Goal: Obtain resource: Obtain resource

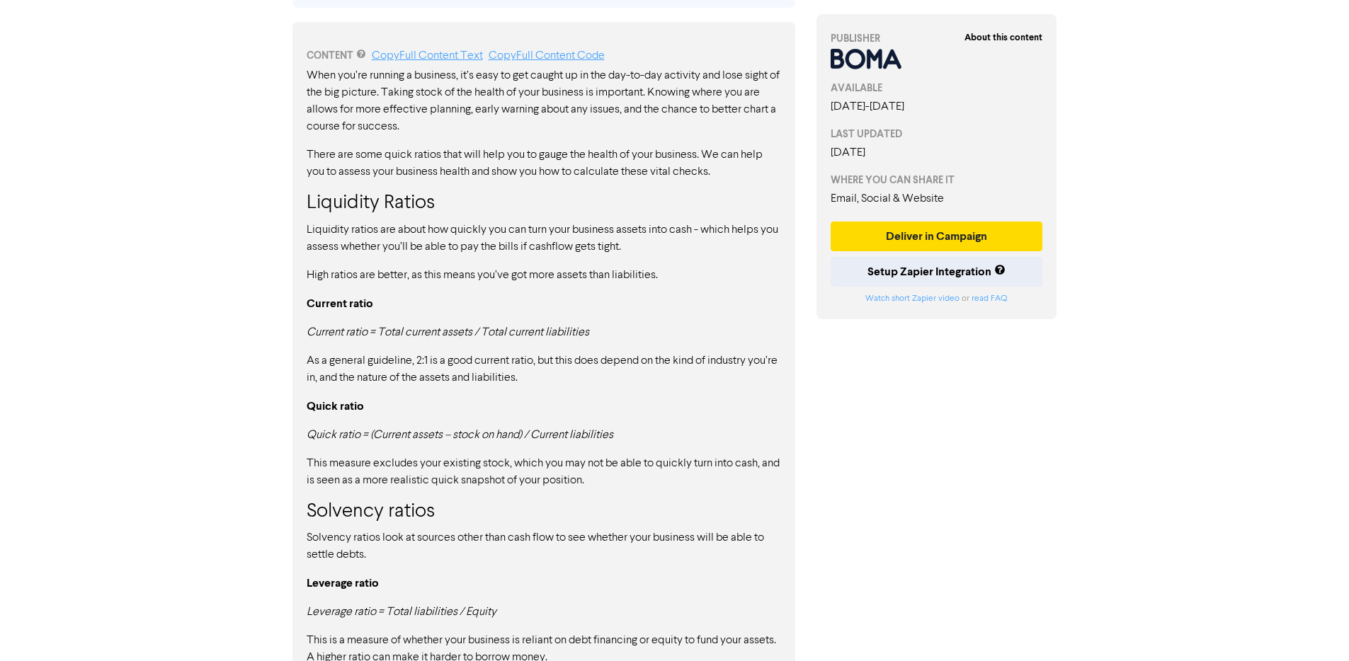
scroll to position [809, 0]
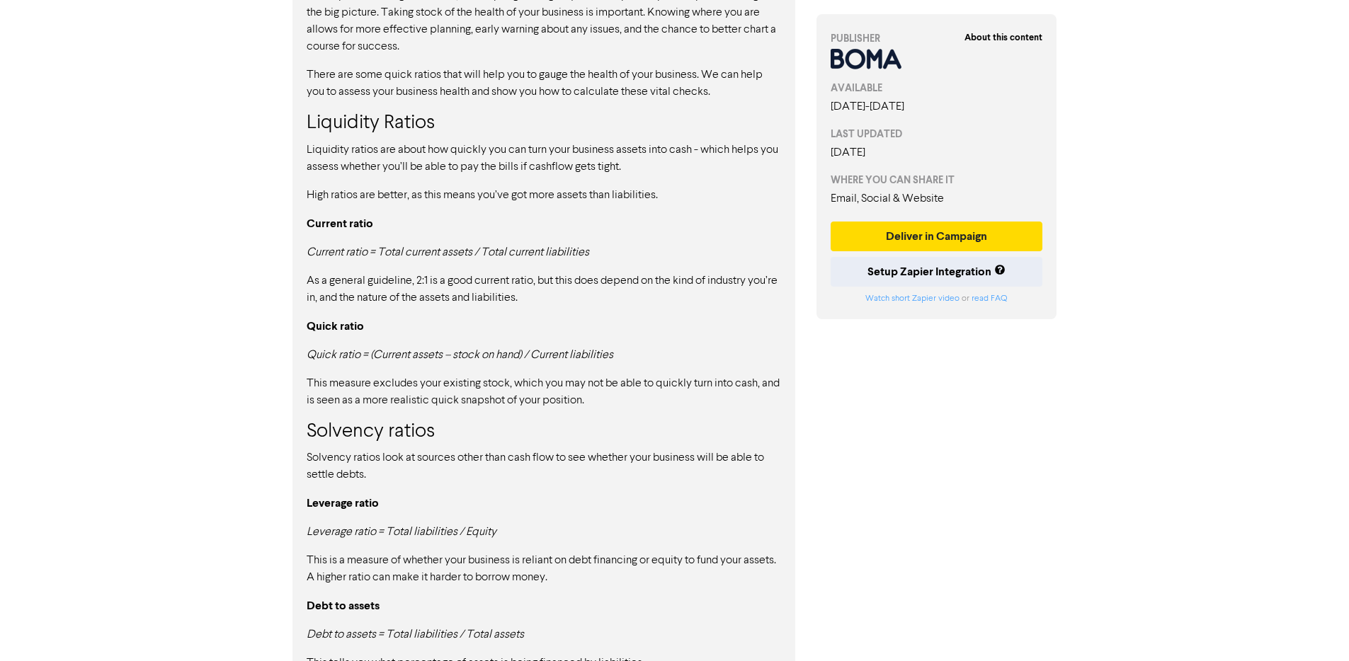
click at [554, 278] on p "As a general guideline, 2:1 is a good current ratio, but this does depend on th…" at bounding box center [544, 290] width 474 height 34
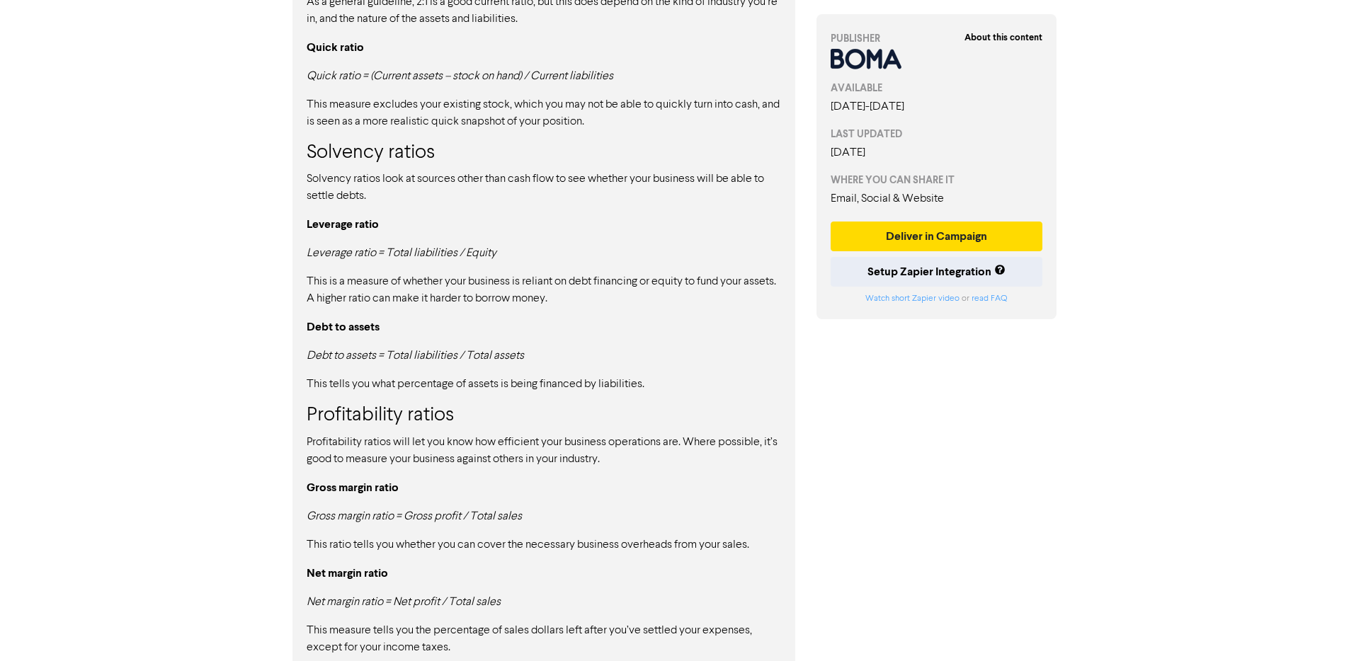
scroll to position [1148, 0]
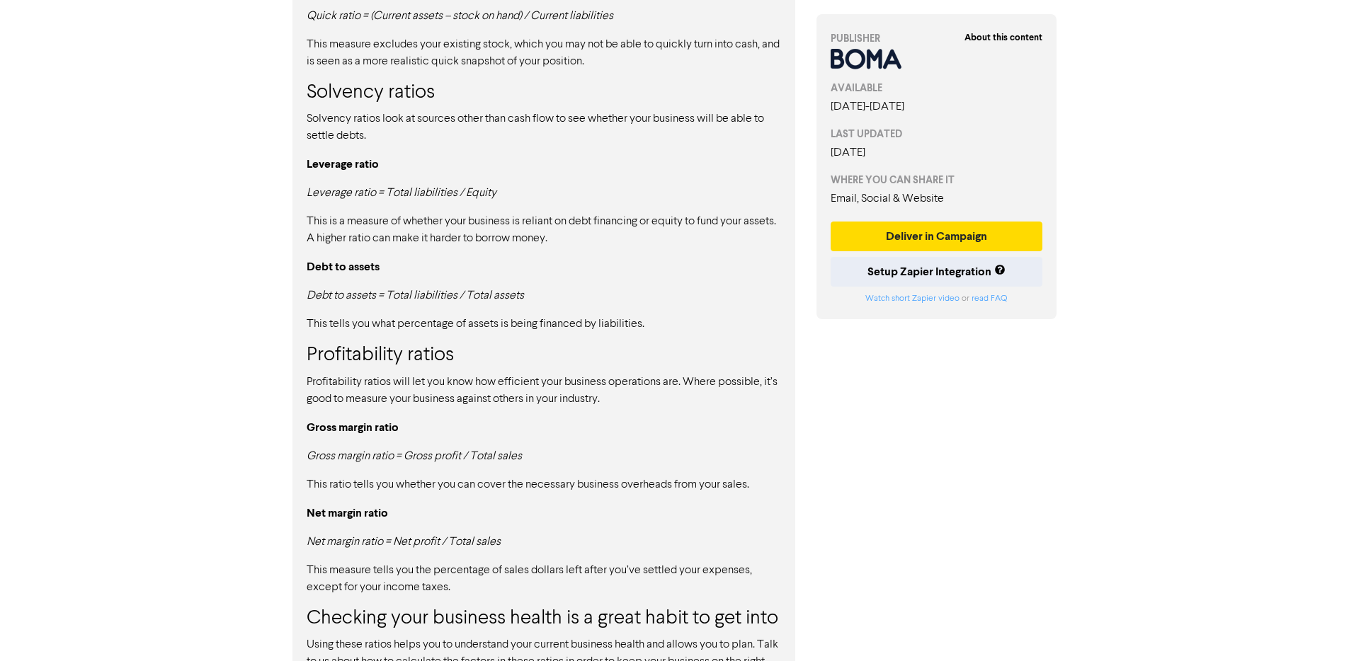
click at [574, 496] on div "When you’re running a business, it’s easy to get caught up in the day-to-day ac…" at bounding box center [544, 167] width 474 height 1039
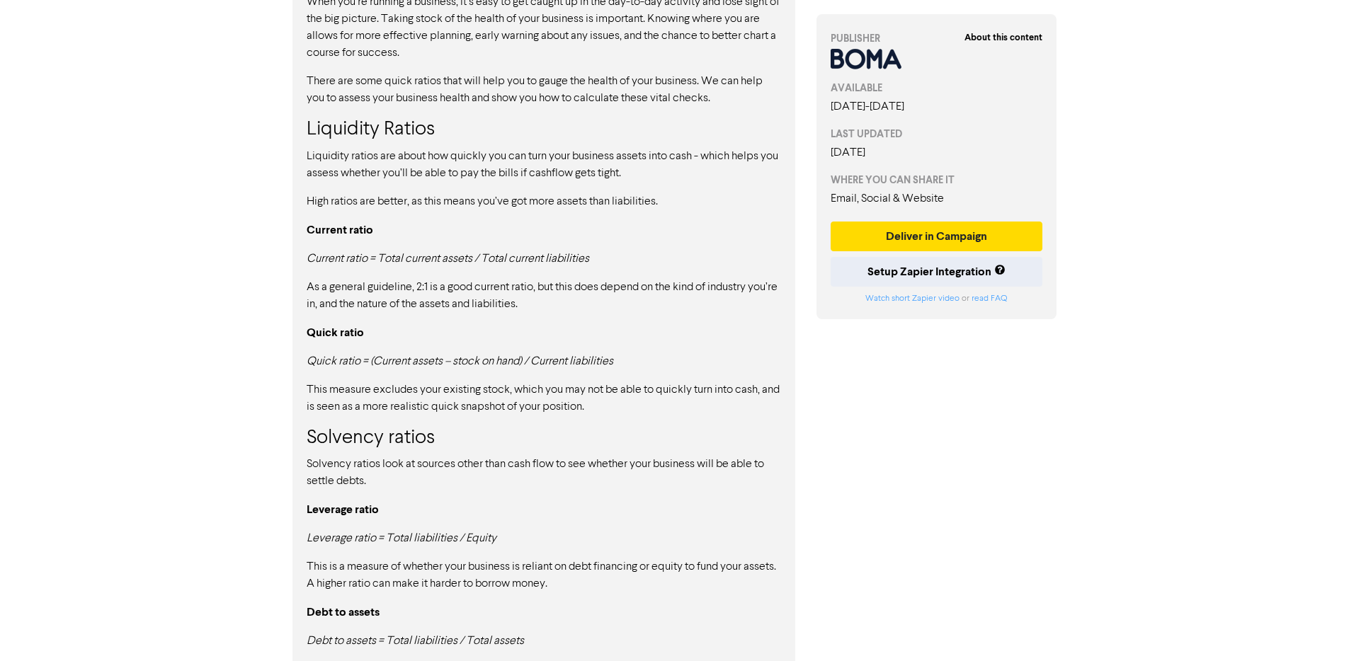
scroll to position [794, 0]
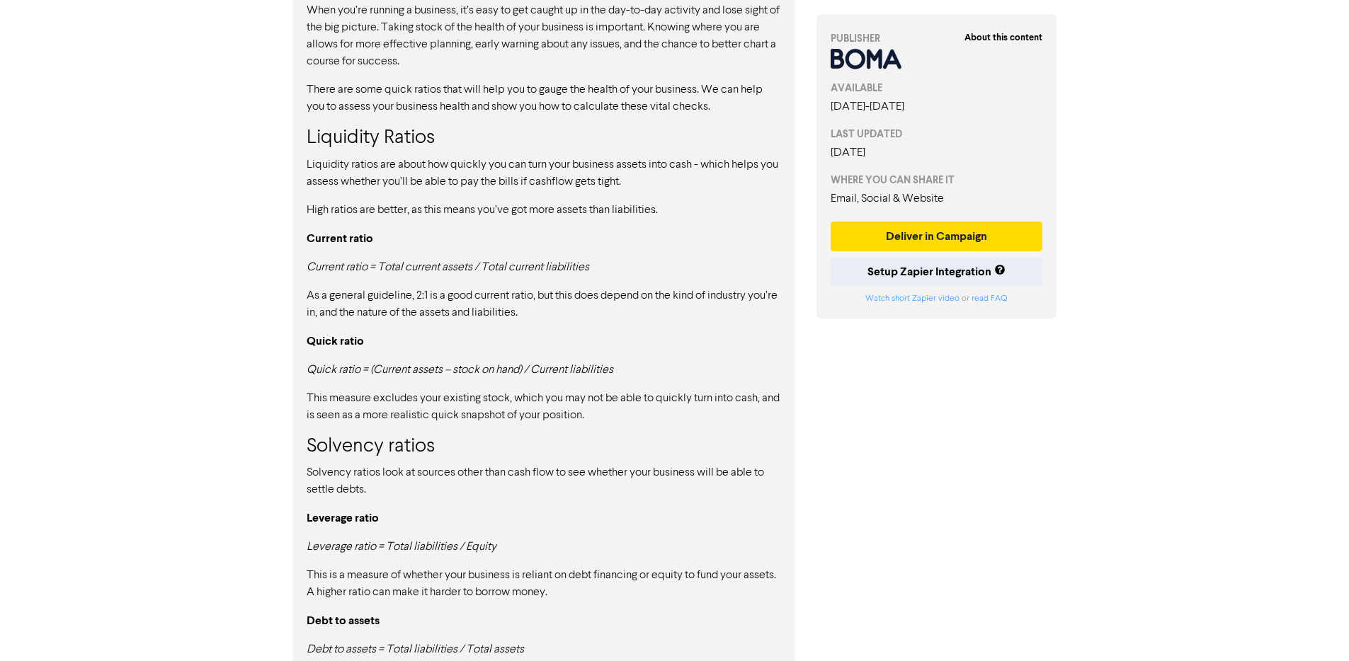
click at [503, 339] on p "Quick ratio" at bounding box center [544, 342] width 474 height 18
click at [537, 445] on h3 "Solvency ratios" at bounding box center [544, 447] width 474 height 24
click at [545, 433] on div "When you’re running a business, it’s easy to get caught up in the day-to-day ac…" at bounding box center [544, 521] width 474 height 1039
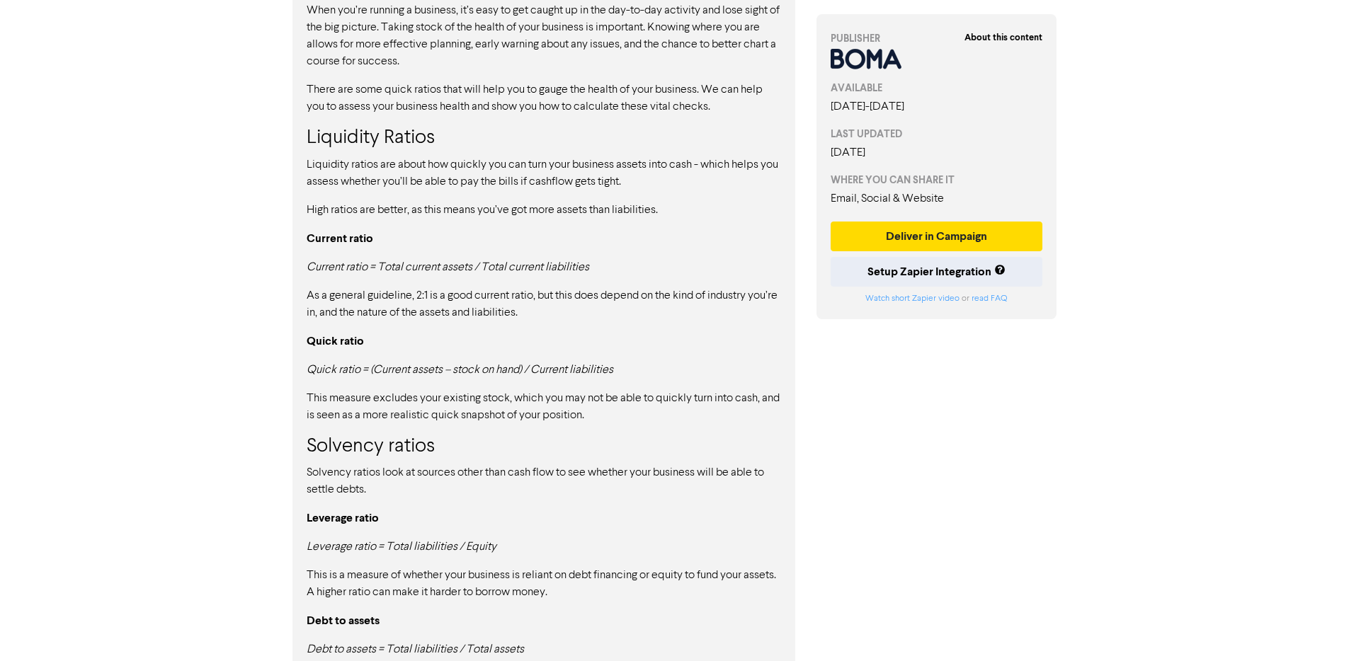
click at [549, 431] on div "When you’re running a business, it’s easy to get caught up in the day-to-day ac…" at bounding box center [544, 521] width 474 height 1039
click at [568, 429] on div "When you’re running a business, it’s easy to get caught up in the day-to-day ac…" at bounding box center [544, 521] width 474 height 1039
click at [581, 428] on div "When you’re running a business, it’s easy to get caught up in the day-to-day ac…" at bounding box center [544, 521] width 474 height 1039
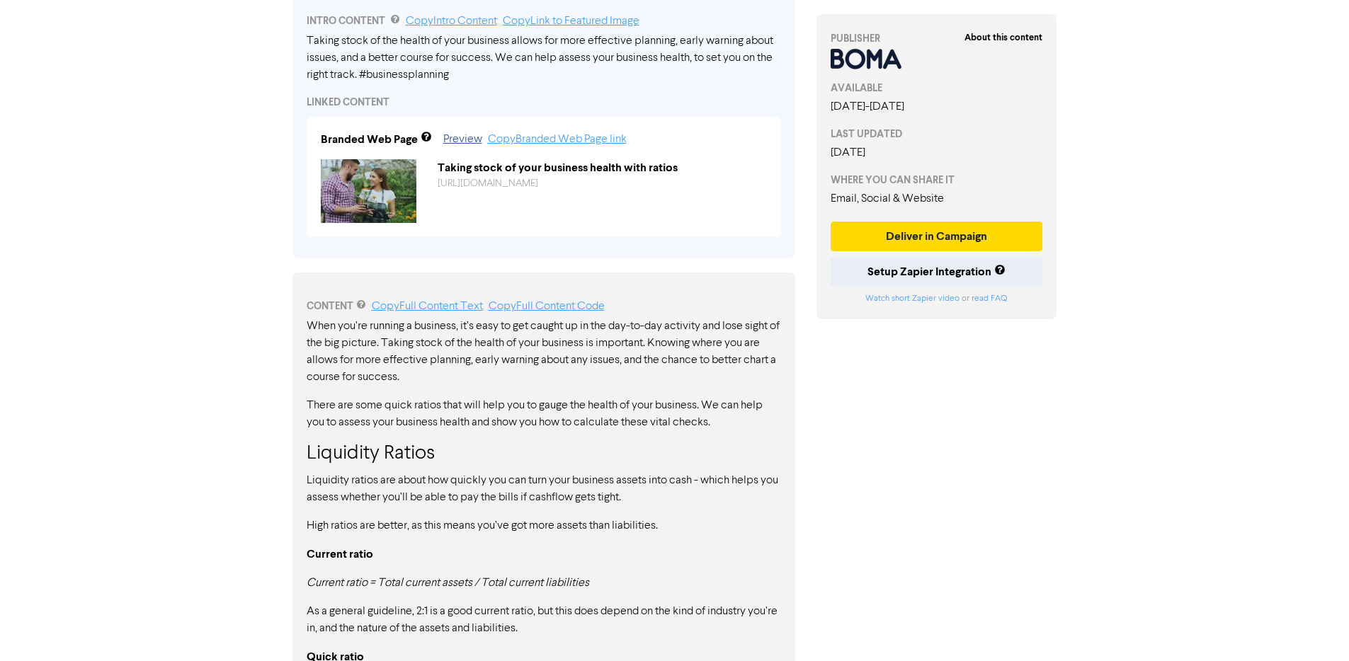
scroll to position [261, 0]
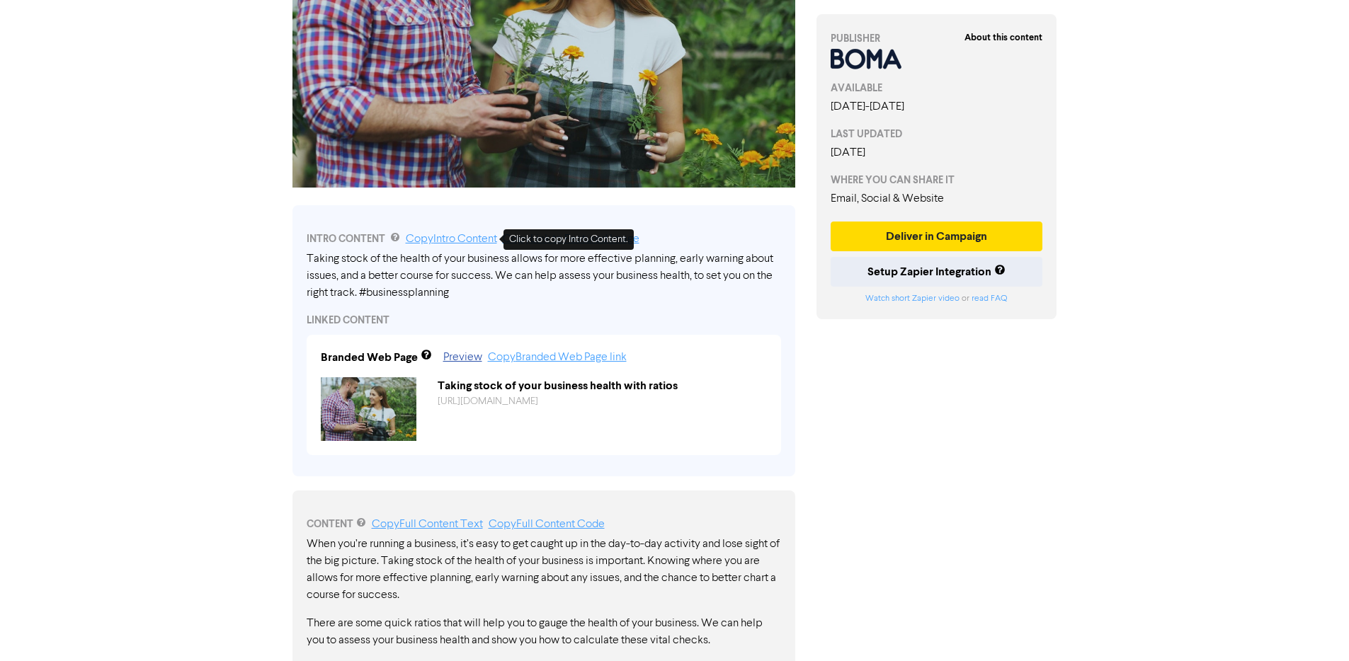
click at [464, 241] on link "Copy Intro Content" at bounding box center [451, 239] width 91 height 11
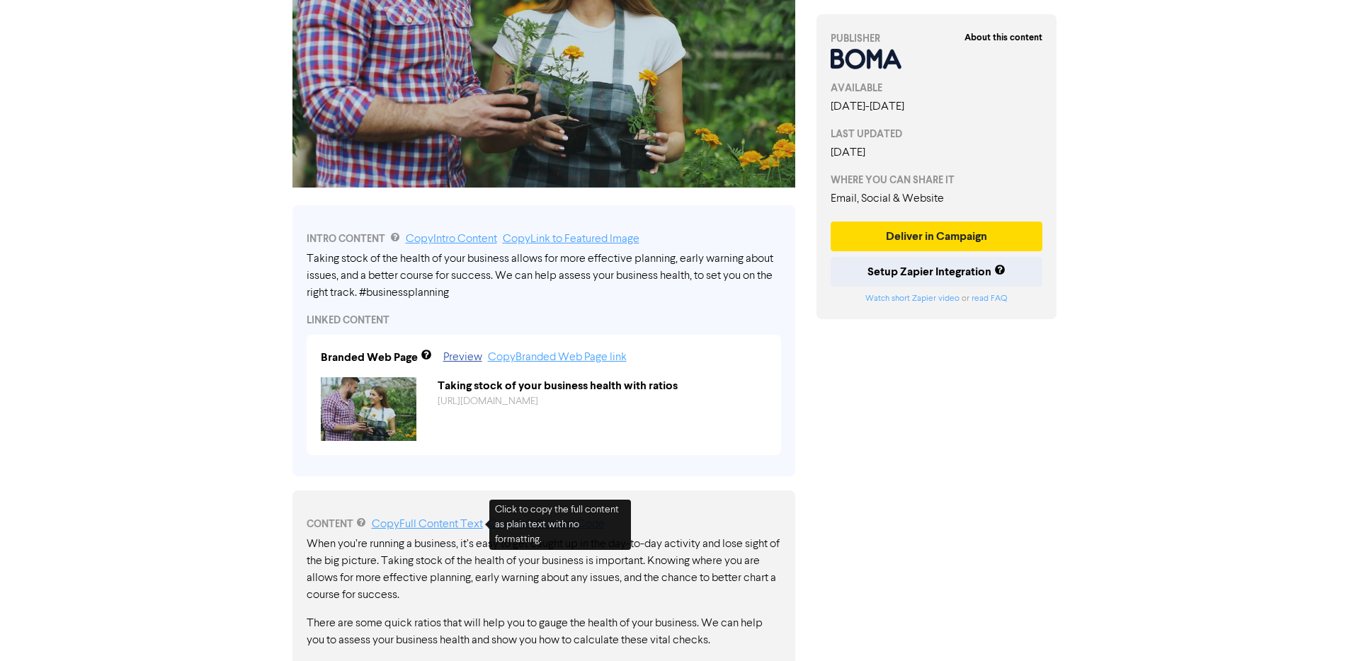
click at [447, 527] on link "Copy Full Content Text" at bounding box center [427, 524] width 111 height 11
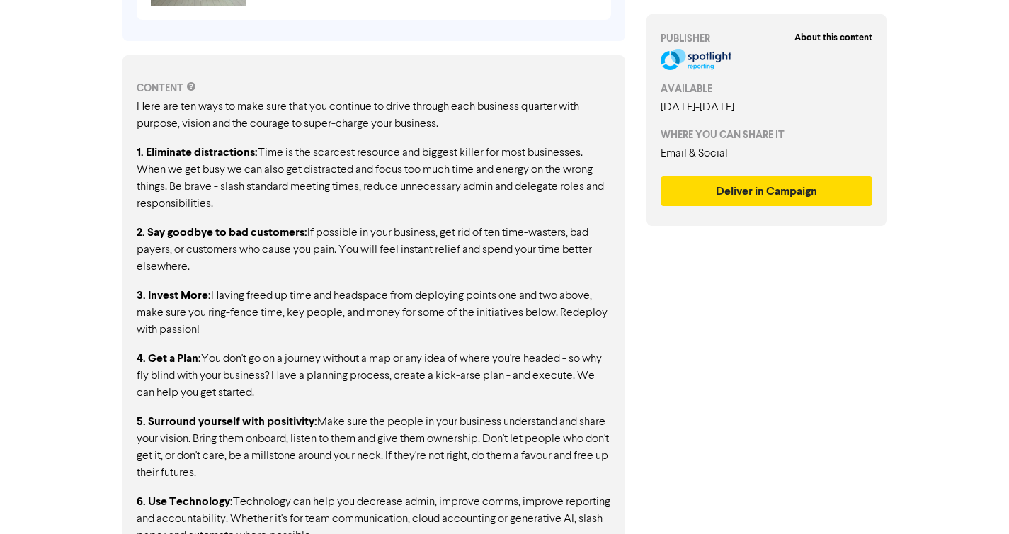
scroll to position [251, 0]
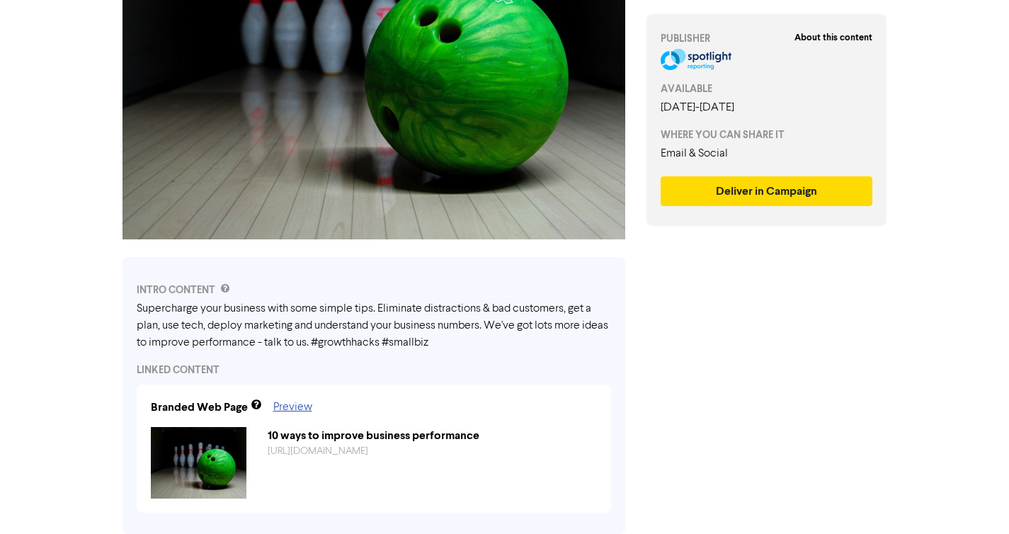
click at [329, 326] on div "Supercharge your business with some simple tips. Eliminate distractions & bad c…" at bounding box center [374, 325] width 474 height 51
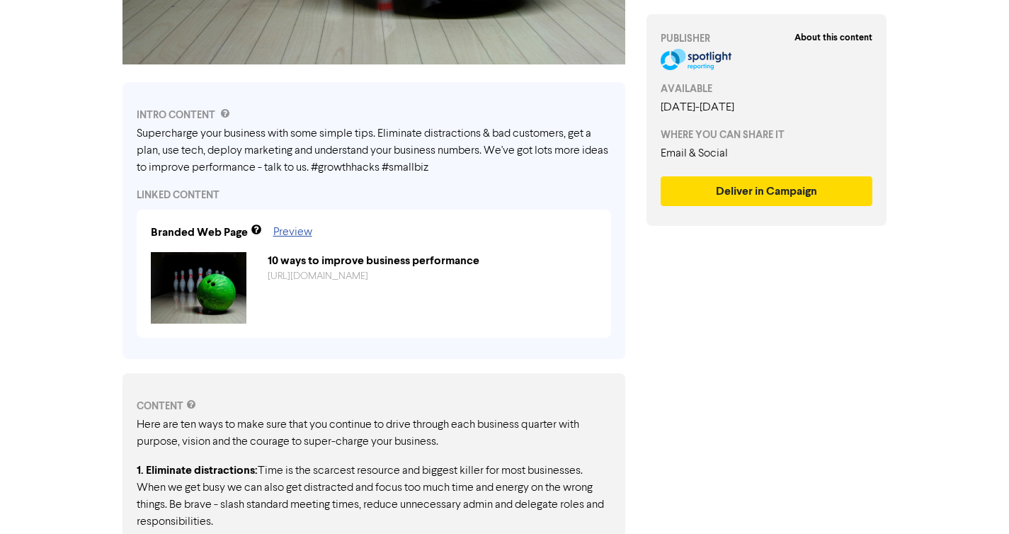
scroll to position [464, 0]
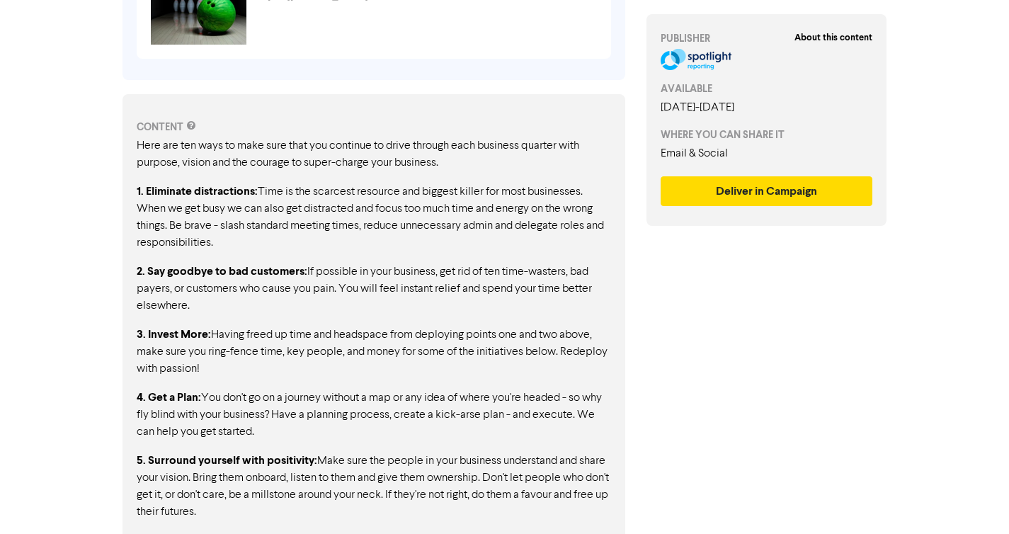
scroll to position [517, 0]
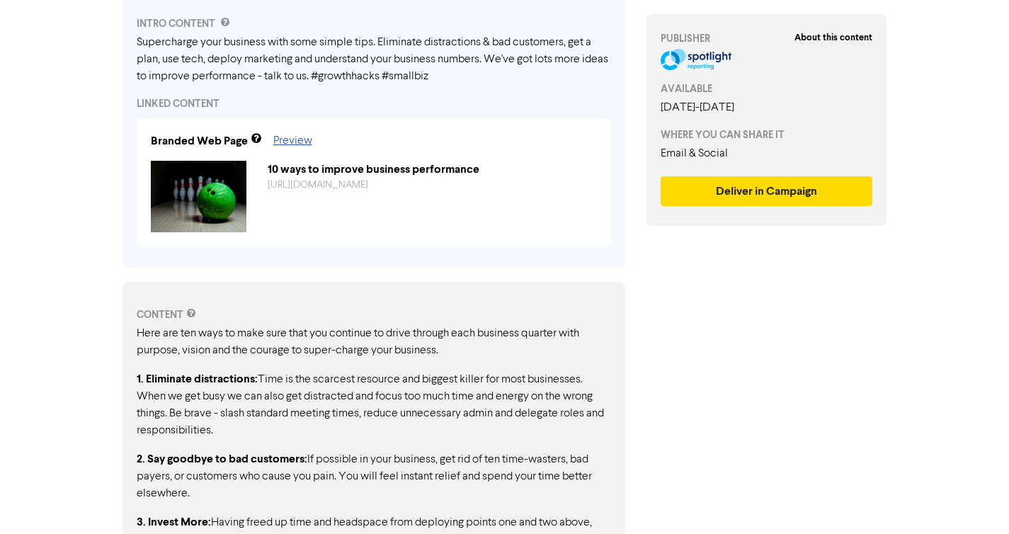
drag, startPoint x: 300, startPoint y: 341, endPoint x: 313, endPoint y: 428, distance: 87.3
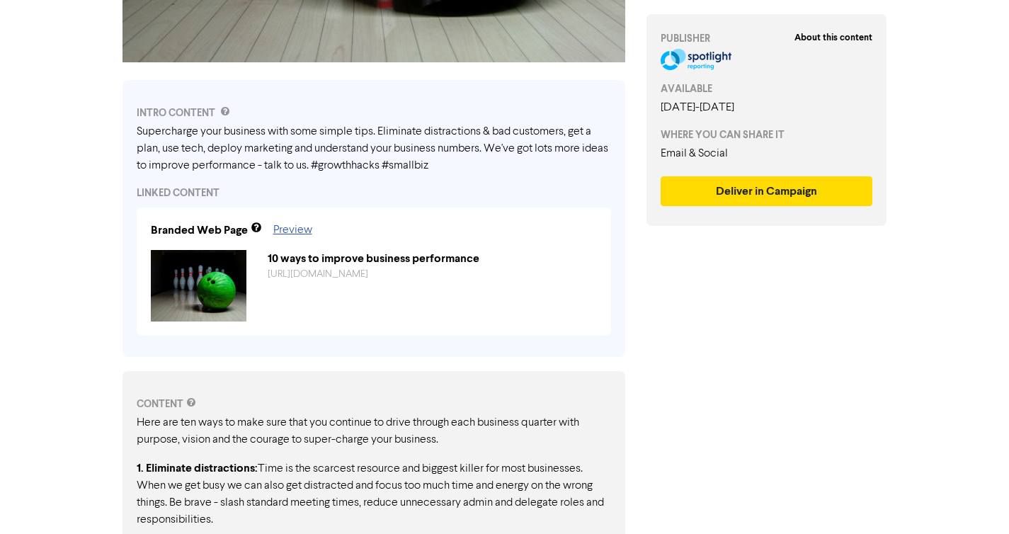
scroll to position [412, 0]
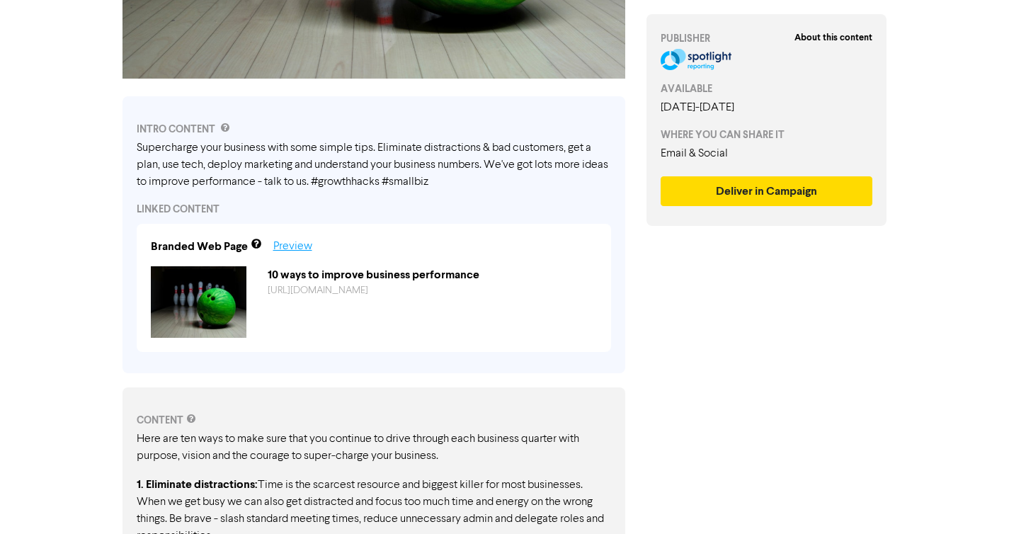
click at [290, 244] on link "Preview" at bounding box center [292, 246] width 39 height 11
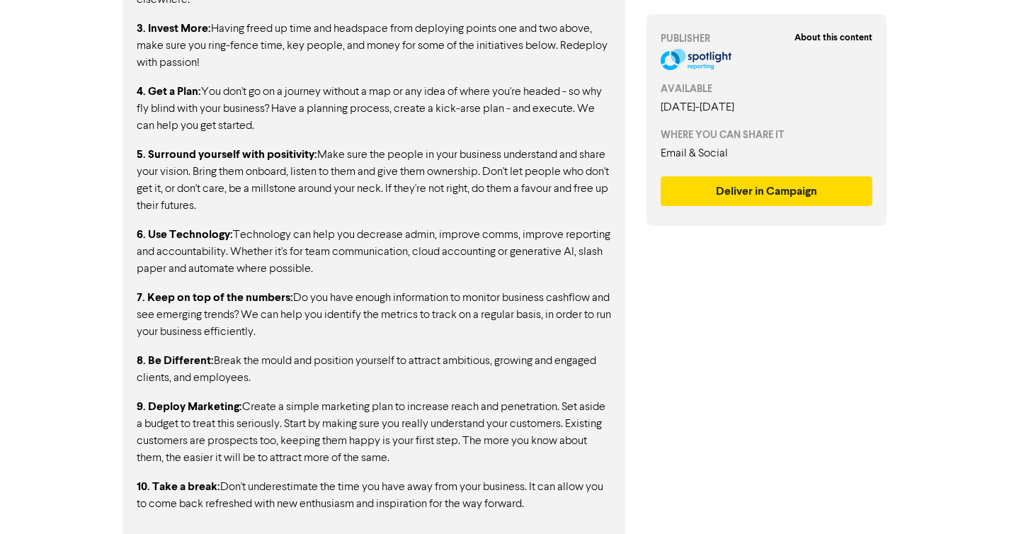
scroll to position [1015, 0]
